Goal: Task Accomplishment & Management: Manage account settings

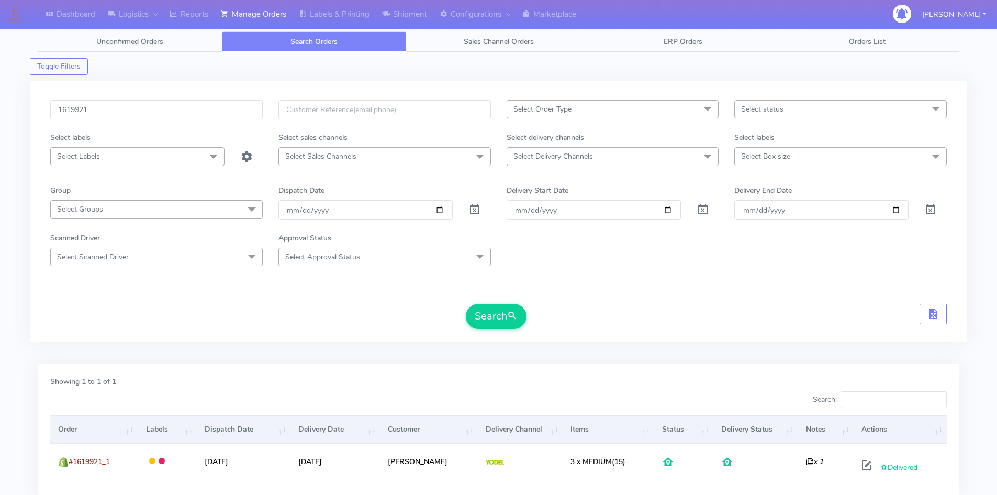
scroll to position [47, 0]
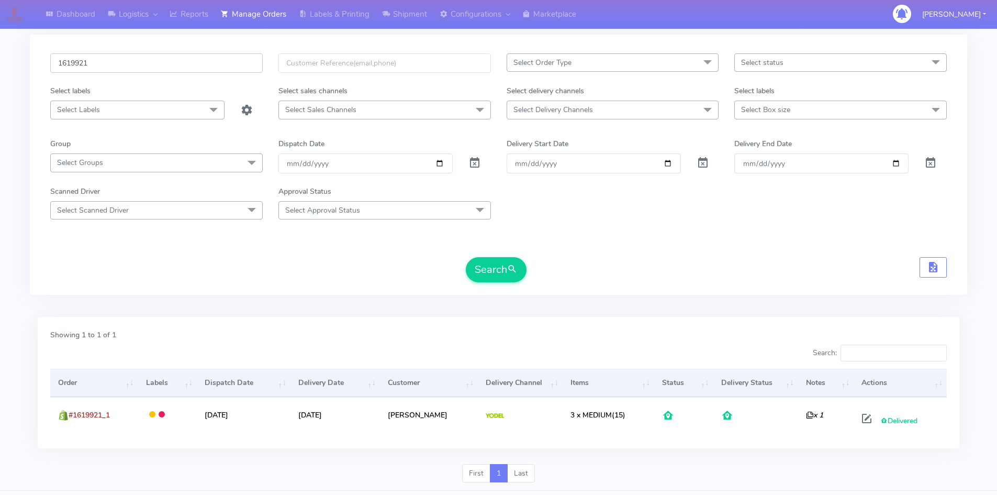
click at [168, 63] on input "1619921" at bounding box center [156, 62] width 212 height 19
paste input "22664"
type input "1622664"
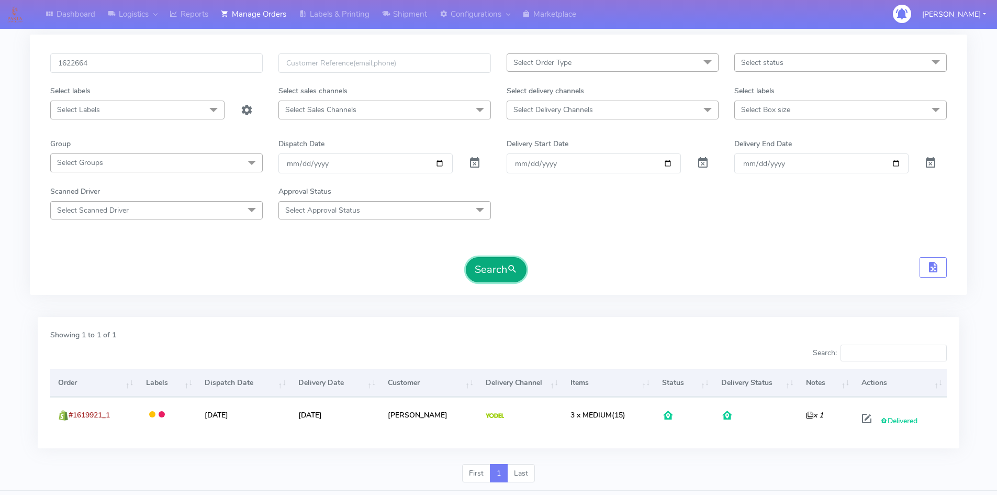
drag, startPoint x: 504, startPoint y: 271, endPoint x: 515, endPoint y: 271, distance: 11.0
click at [504, 271] on button "Search" at bounding box center [496, 269] width 61 height 25
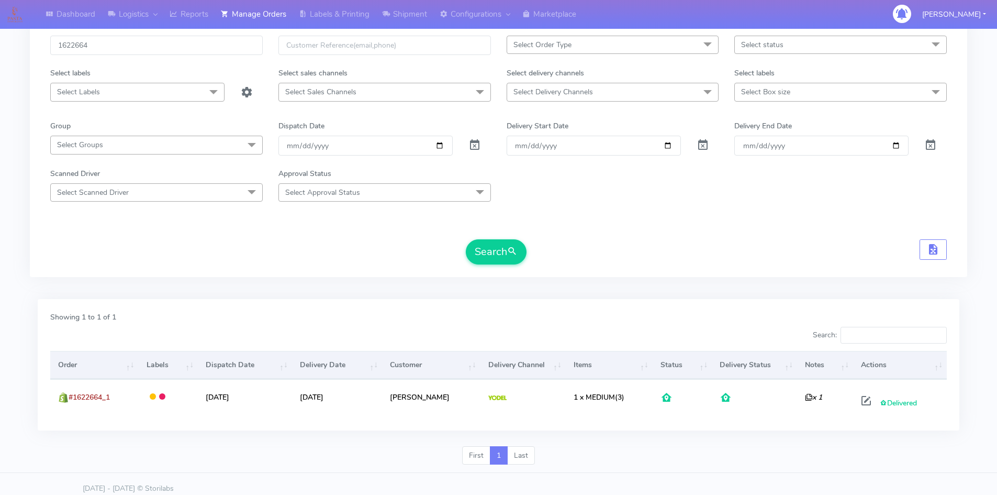
scroll to position [74, 0]
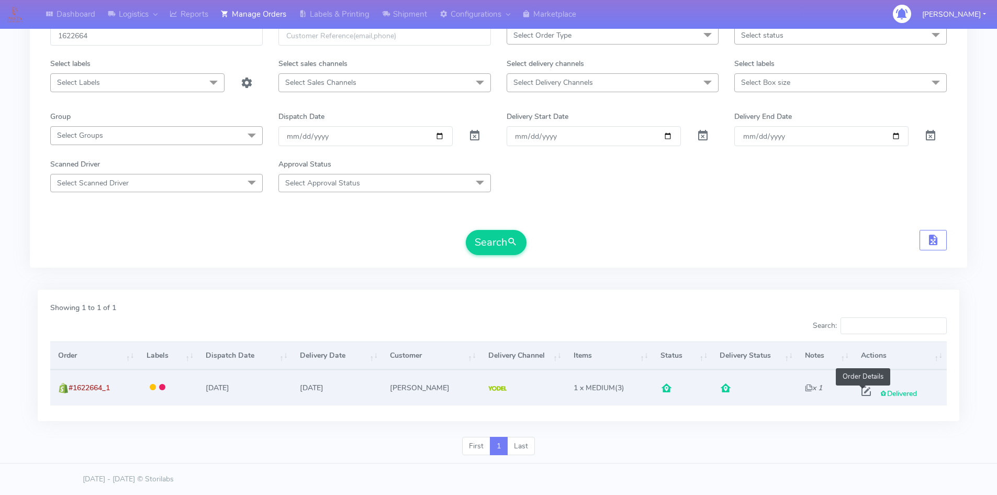
click at [863, 393] on span at bounding box center [866, 393] width 19 height 10
select select "5"
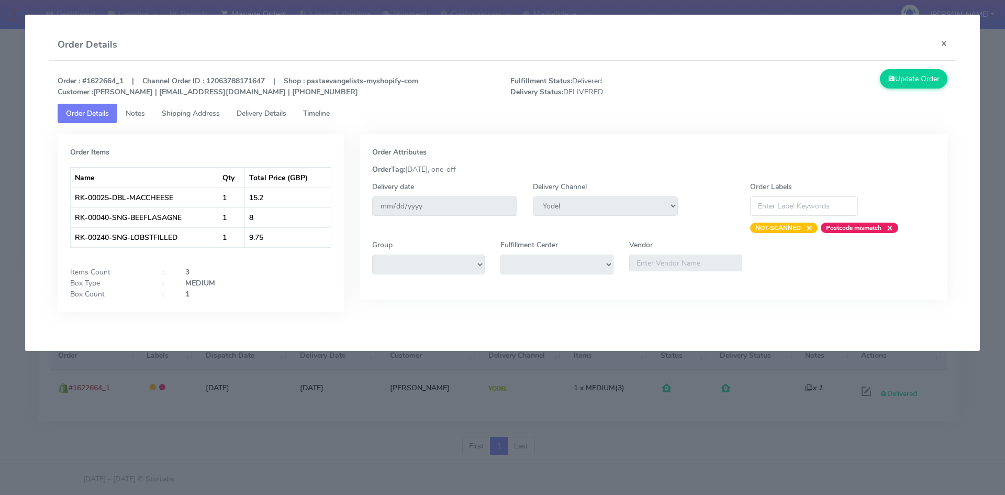
click at [245, 120] on link "Delivery Details" at bounding box center [261, 113] width 66 height 19
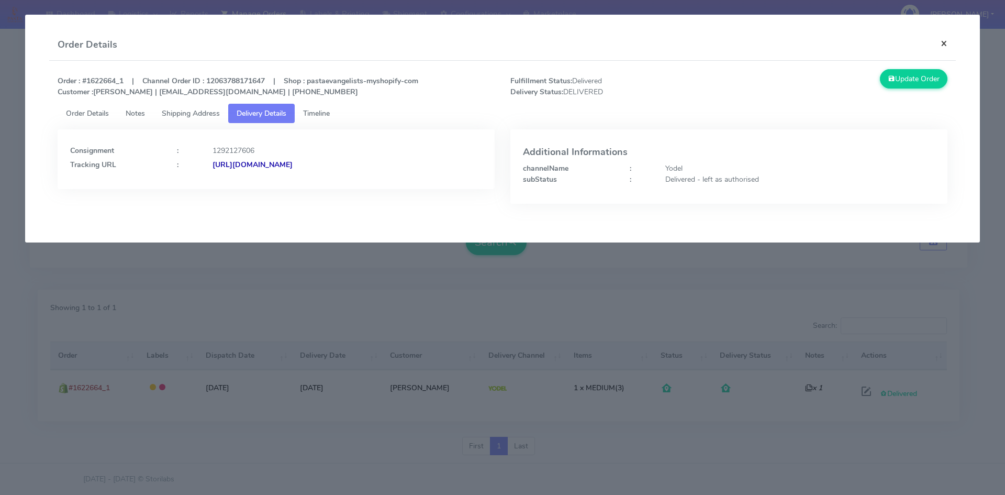
click at [950, 39] on button "×" at bounding box center [944, 43] width 24 height 28
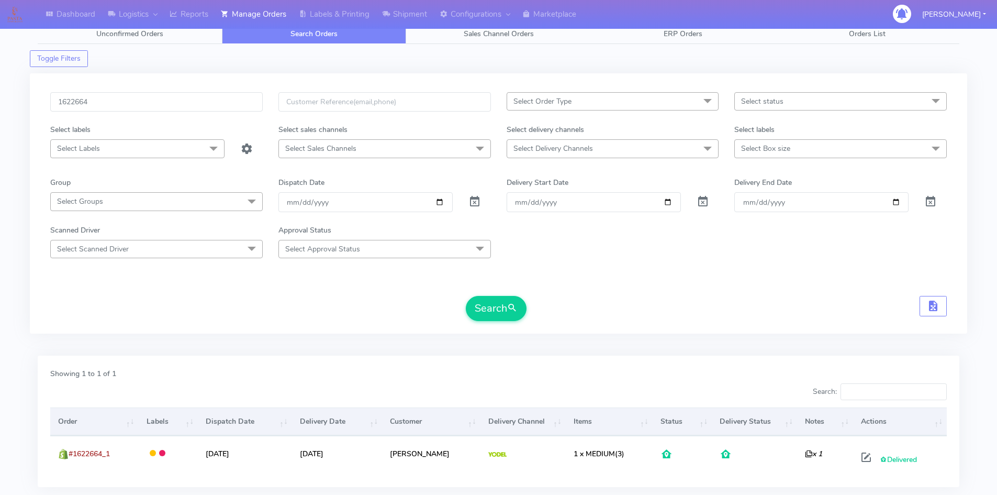
scroll to position [0, 0]
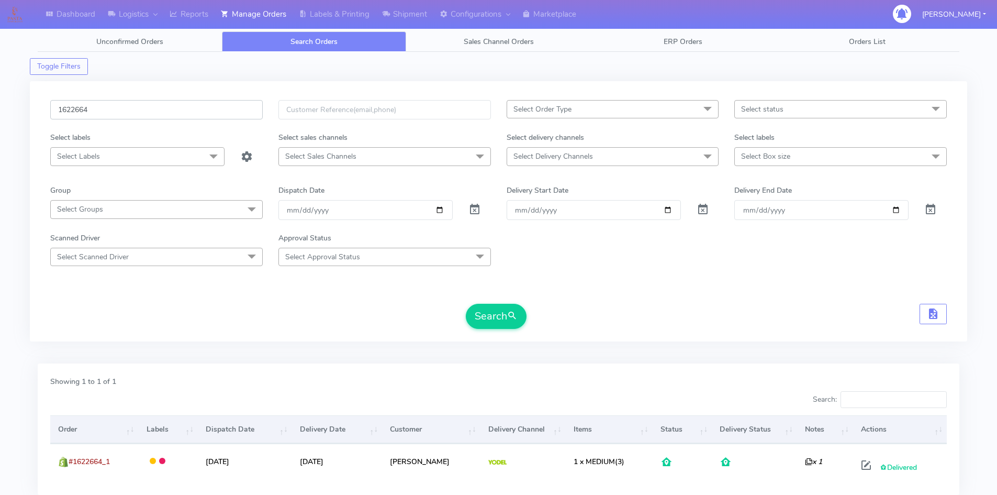
click at [164, 108] on input "1622664" at bounding box center [156, 109] width 212 height 19
paste input "19050"
type input "1619050"
click at [488, 313] on button "Search" at bounding box center [496, 316] width 61 height 25
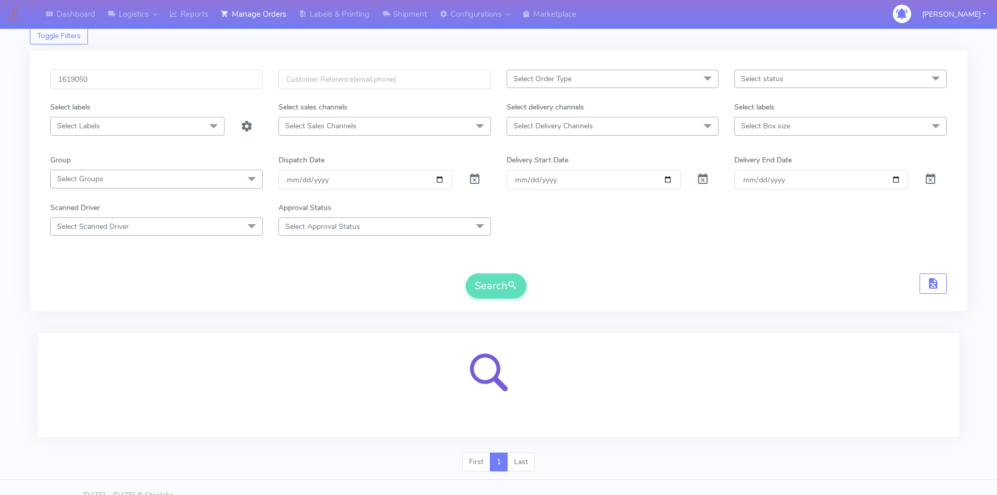
scroll to position [47, 0]
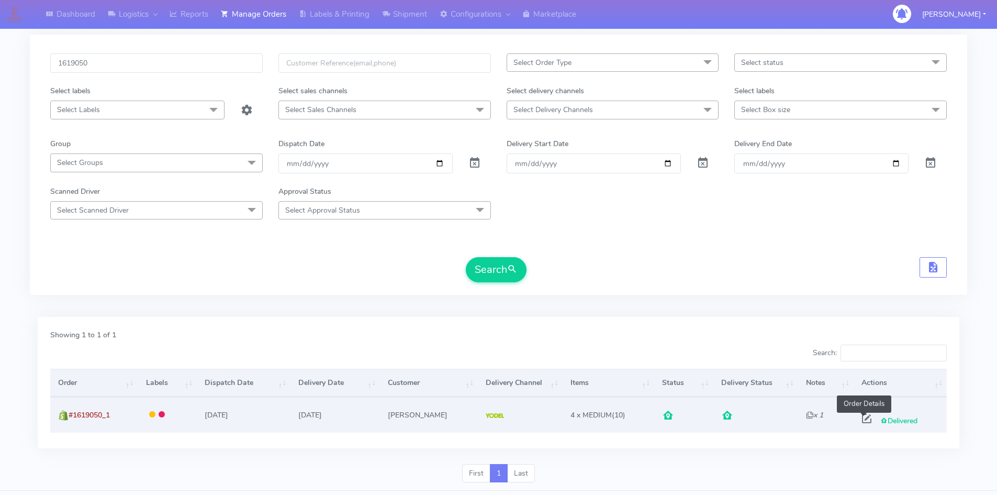
click at [866, 421] on span at bounding box center [866, 421] width 19 height 10
select select "5"
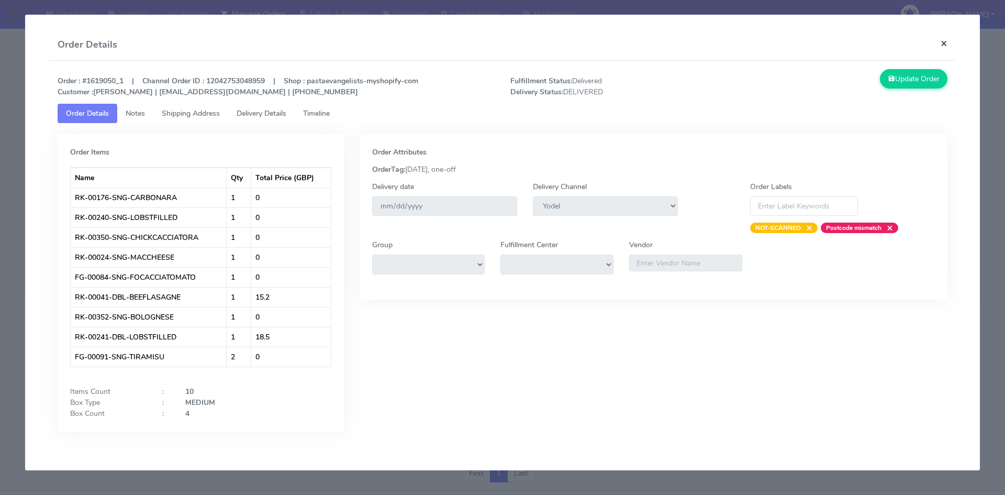
click at [947, 46] on button "×" at bounding box center [944, 43] width 24 height 28
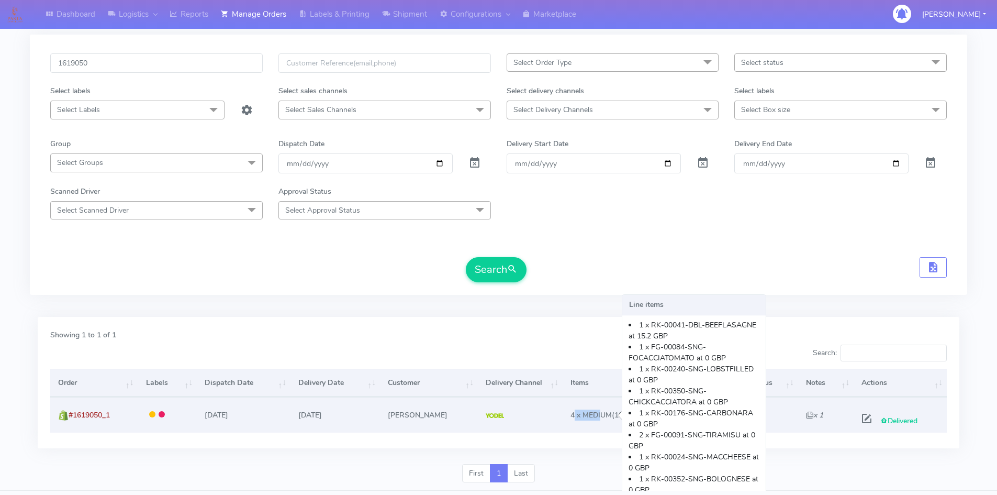
drag, startPoint x: 566, startPoint y: 414, endPoint x: 594, endPoint y: 413, distance: 28.3
click at [594, 413] on span "4 x MEDIUM" at bounding box center [590, 415] width 41 height 10
click at [573, 414] on span "4 x MEDIUM" at bounding box center [590, 415] width 41 height 10
click at [570, 415] on span "4 x MEDIUM" at bounding box center [590, 415] width 41 height 10
drag, startPoint x: 563, startPoint y: 413, endPoint x: 575, endPoint y: 416, distance: 12.3
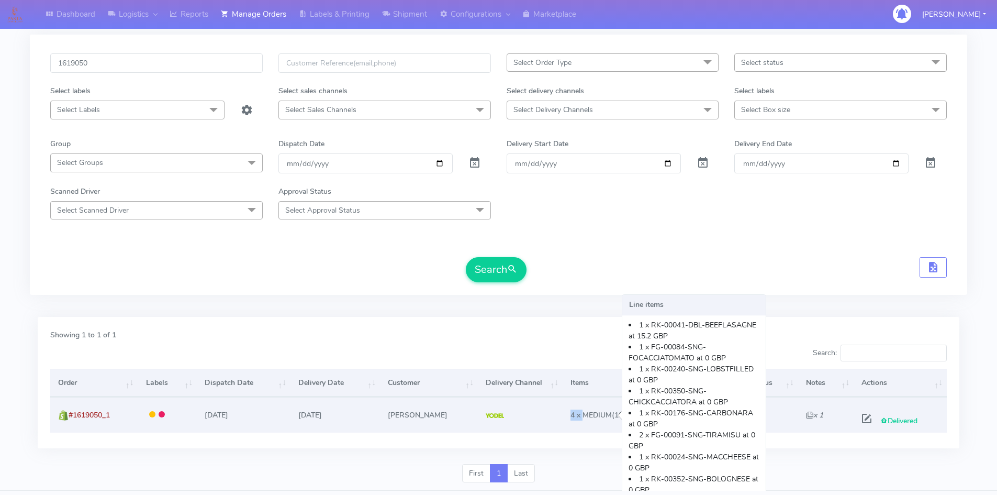
click at [575, 414] on td "4 x MEDIUM (10) Line items 1 x RK-00041-DBL-BEEFLASAGNE at 15.2 GBP 1 x FG-0008…" at bounding box center [609, 414] width 92 height 35
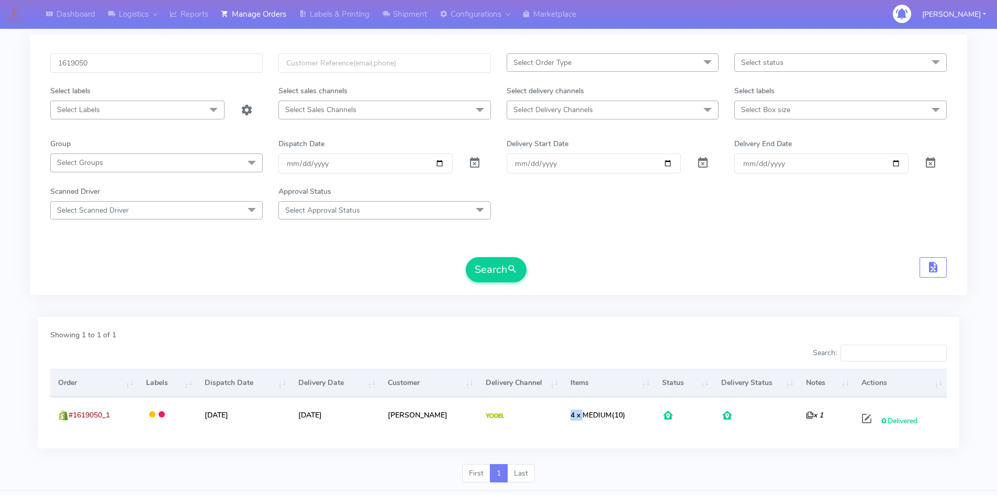
drag, startPoint x: 575, startPoint y: 425, endPoint x: 588, endPoint y: 435, distance: 16.9
click at [576, 426] on td "4 x MEDIUM (10)" at bounding box center [609, 414] width 92 height 35
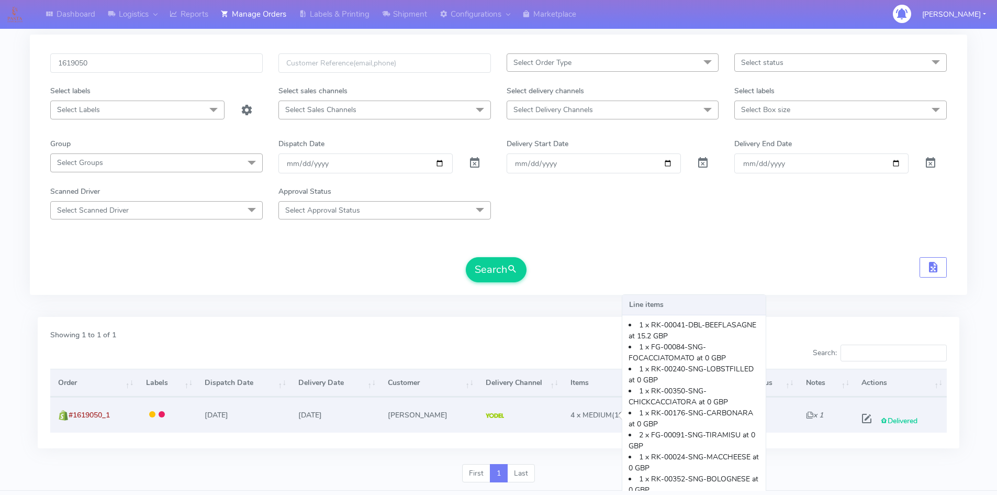
click at [580, 415] on span "4 x MEDIUM" at bounding box center [590, 415] width 41 height 10
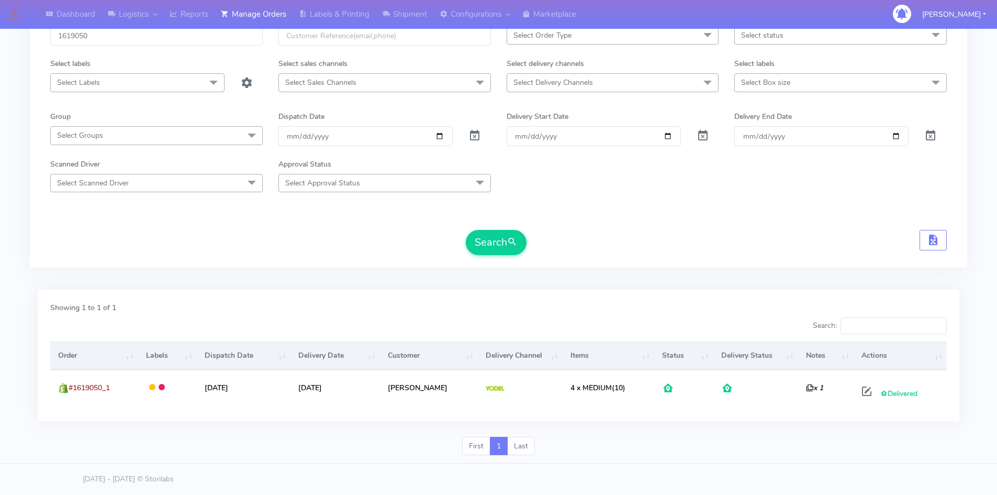
click at [864, 453] on div "First 1 Last" at bounding box center [498, 449] width 937 height 27
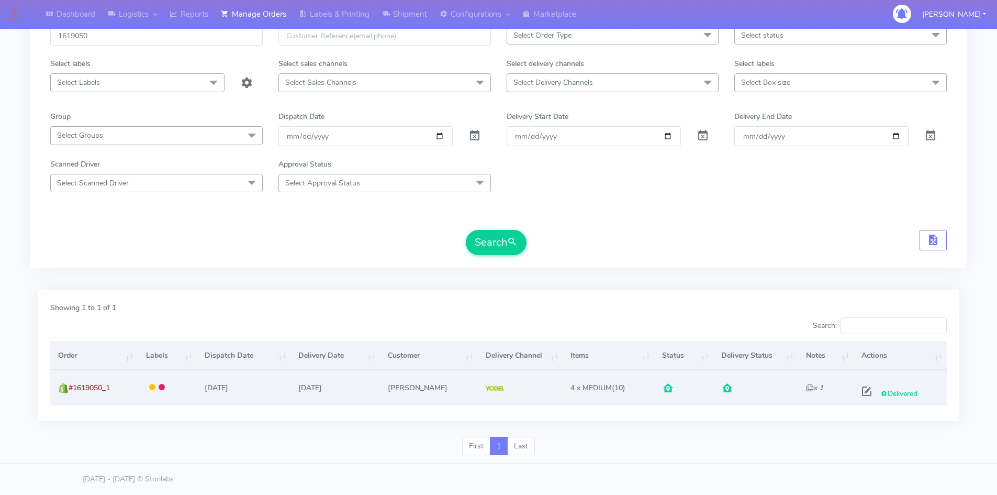
click at [859, 388] on span at bounding box center [866, 393] width 19 height 10
select select "5"
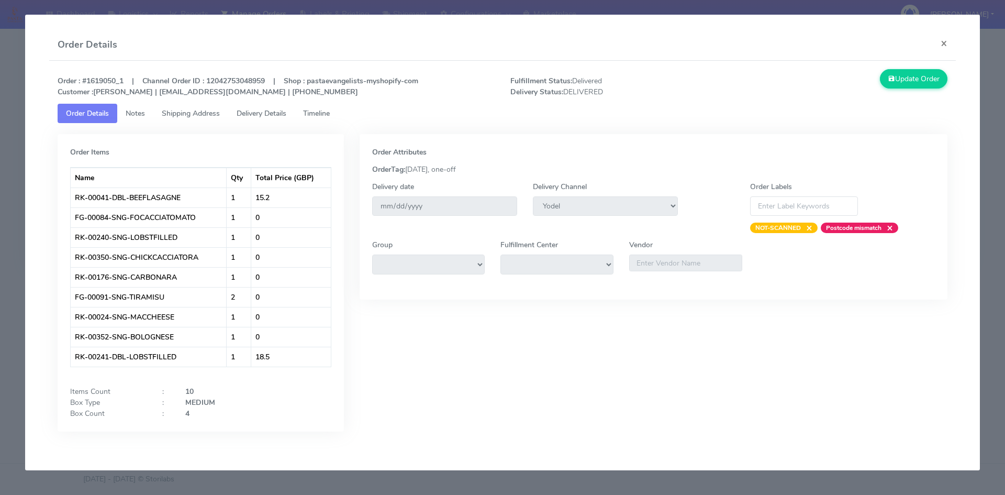
click at [484, 361] on div "Order Attributes OrderTag: [DATE], one-off Delivery date [DATE] Delivery Channe…" at bounding box center [654, 290] width 604 height 313
drag, startPoint x: 183, startPoint y: 416, endPoint x: 205, endPoint y: 414, distance: 22.0
click at [204, 415] on div "4" at bounding box center [223, 413] width 92 height 11
drag, startPoint x: 205, startPoint y: 414, endPoint x: 216, endPoint y: 413, distance: 11.0
click at [206, 414] on div "4" at bounding box center [223, 413] width 92 height 11
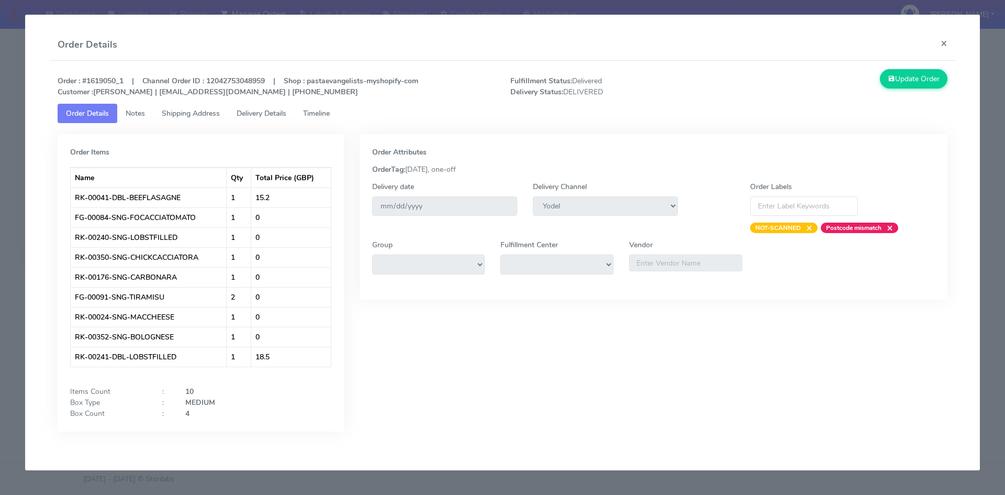
click at [354, 417] on div "Order Attributes OrderTag: [DATE], one-off Delivery date [DATE] Delivery Channe…" at bounding box center [654, 290] width 604 height 313
click at [241, 421] on div "Order Items Name Qty Total Price (GBP) RK-00041-DBL-BEEFLASAGNE 1 15.2 FG-00084…" at bounding box center [201, 282] width 286 height 297
drag, startPoint x: 205, startPoint y: 422, endPoint x: 159, endPoint y: 416, distance: 45.9
click at [159, 416] on div "Order Items Name Qty Total Price (GBP) RK-00041-DBL-BEEFLASAGNE 1 15.2 FG-00084…" at bounding box center [201, 282] width 286 height 297
click at [210, 420] on div "Order Items Name Qty Total Price (GBP) RK-00041-DBL-BEEFLASAGNE 1 15.2 FG-00084…" at bounding box center [201, 282] width 286 height 297
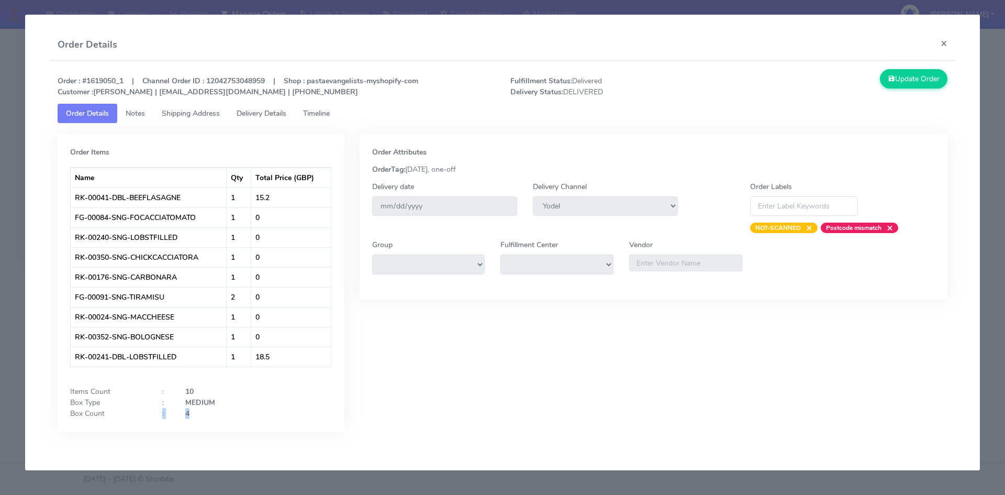
click at [210, 420] on div "Order Items Name Qty Total Price (GBP) RK-00041-DBL-BEEFLASAGNE 1 15.2 FG-00084…" at bounding box center [201, 282] width 286 height 297
click at [189, 413] on strong "4" at bounding box center [187, 413] width 4 height 10
click at [275, 424] on div "Order Items Name Qty Total Price (GBP) RK-00041-DBL-BEEFLASAGNE 1 15.2 FG-00084…" at bounding box center [201, 282] width 286 height 297
click at [945, 46] on button "×" at bounding box center [944, 43] width 24 height 28
